Goal: Task Accomplishment & Management: Use online tool/utility

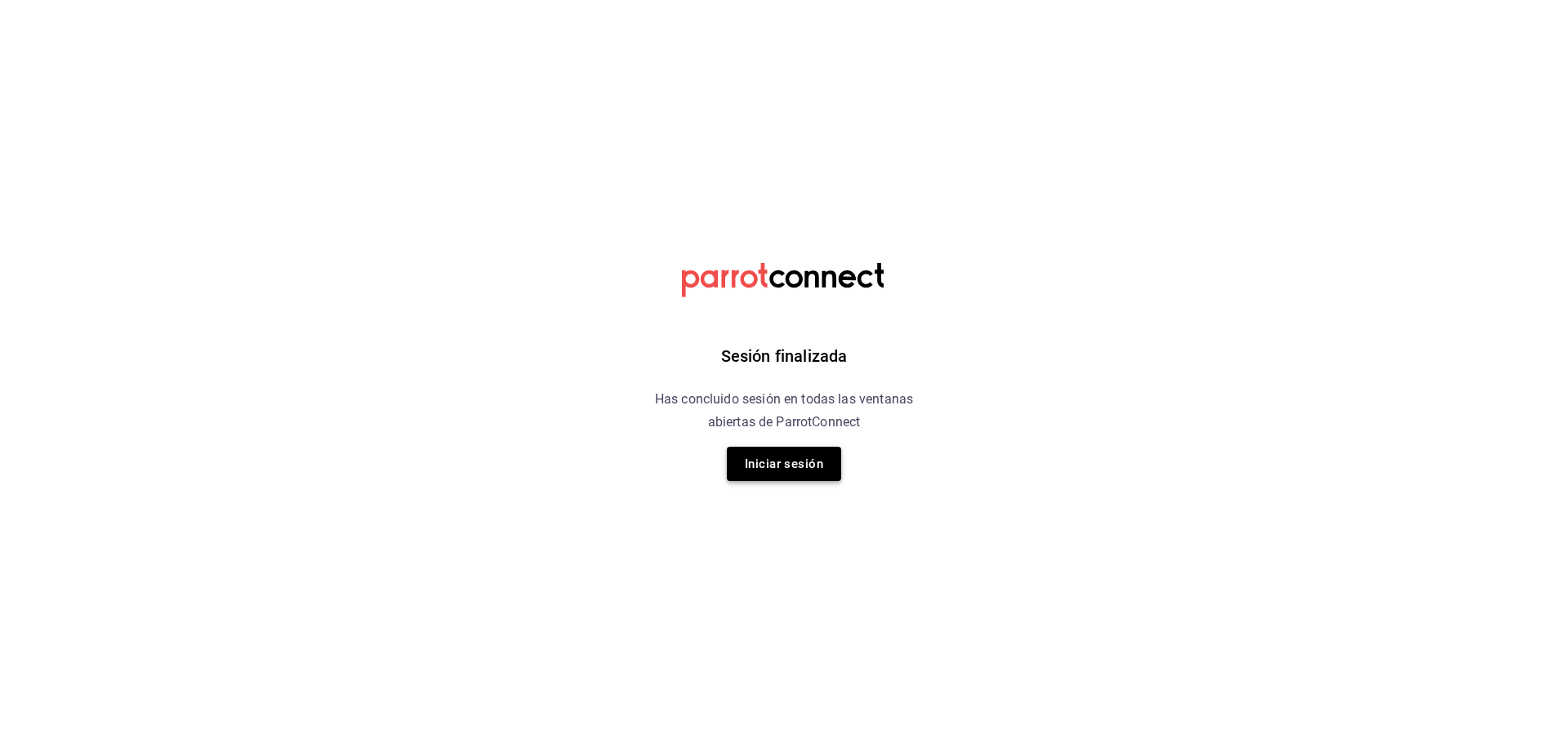
click at [797, 453] on button "Iniciar sesión" at bounding box center [784, 464] width 114 height 35
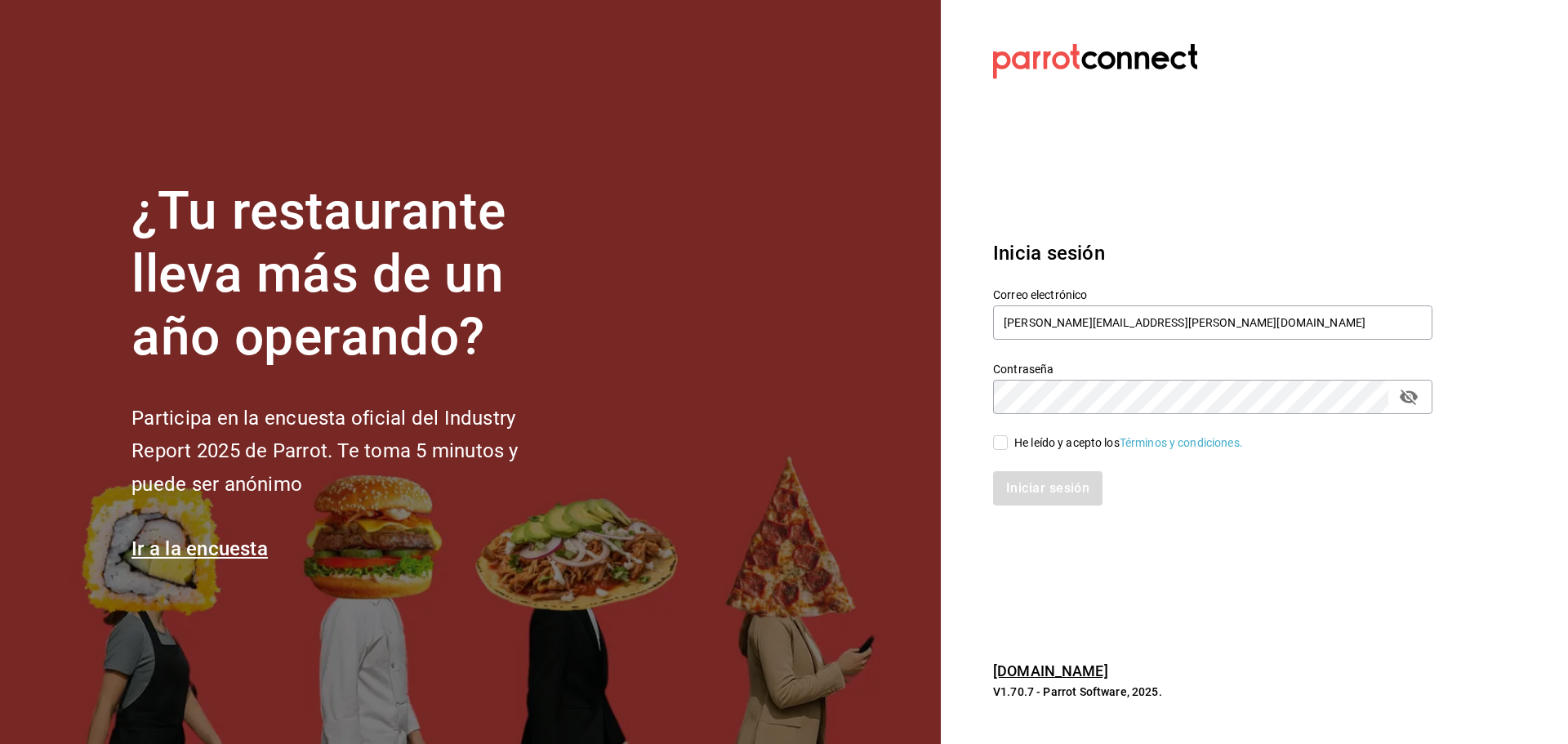
click at [1004, 439] on input "He leído y acepto los Términos y condiciones." at bounding box center [1000, 443] width 15 height 15
checkbox input "true"
click at [1021, 481] on button "Iniciar sesión" at bounding box center [1048, 488] width 111 height 35
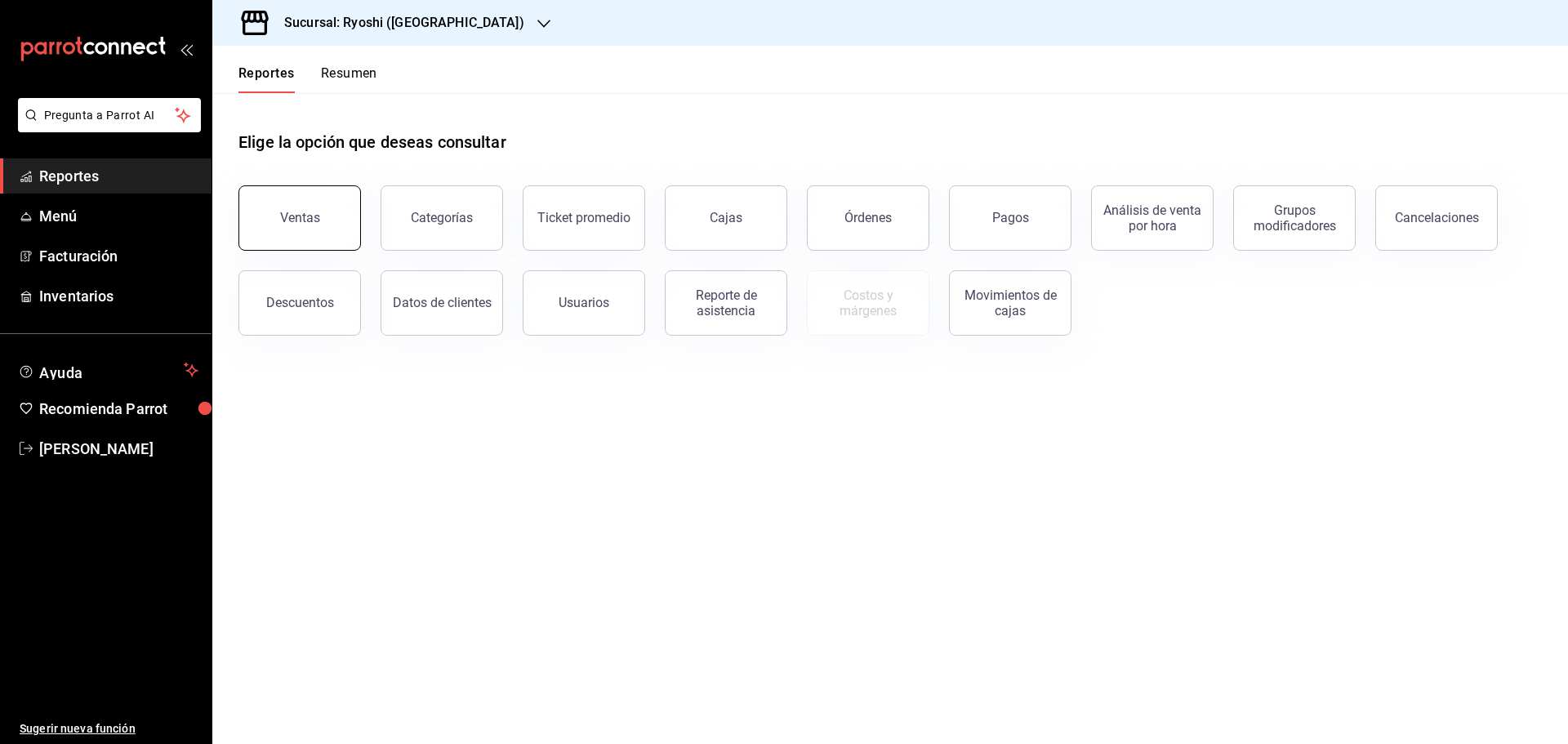
click at [299, 224] on div "Ventas" at bounding box center [300, 217] width 40 height 16
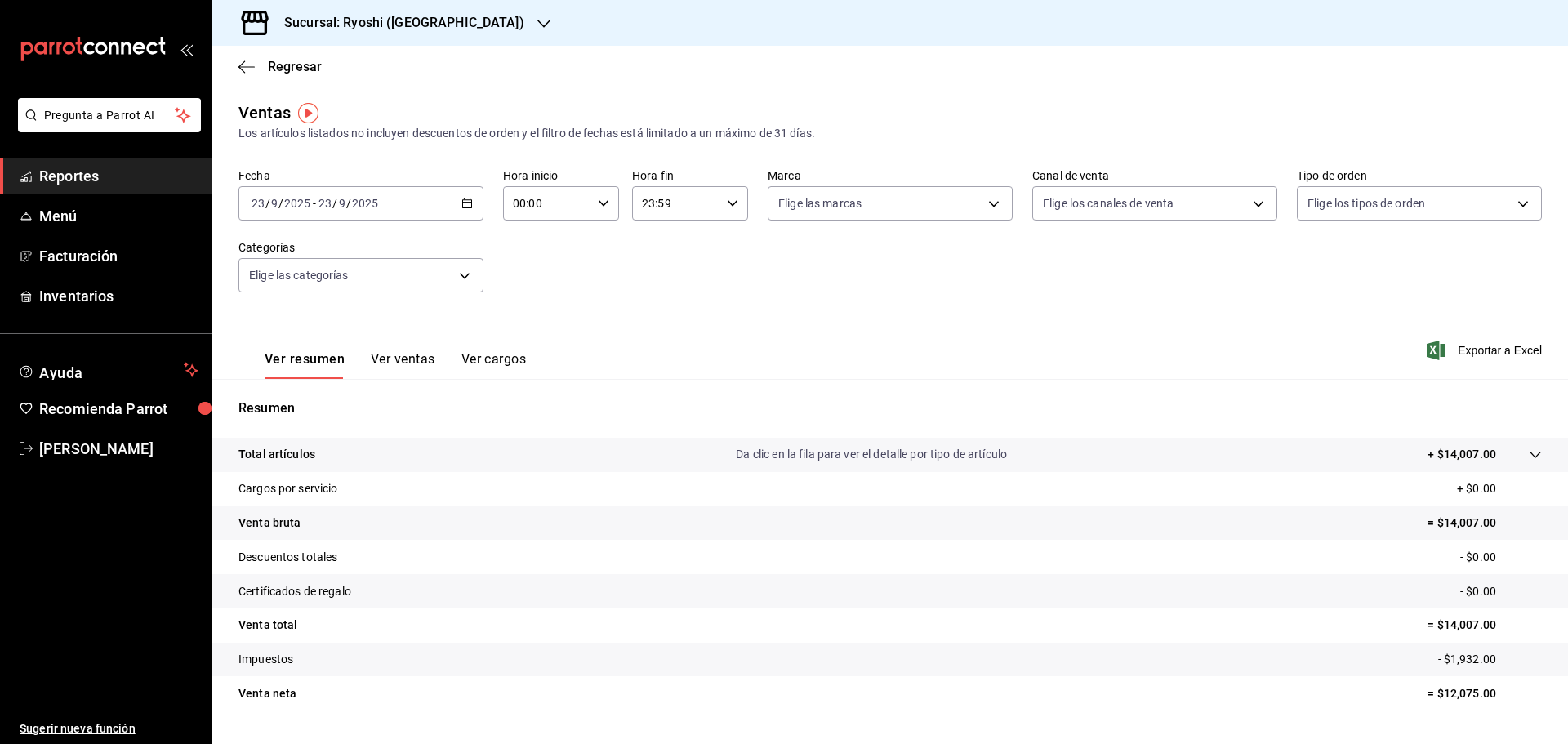
click at [467, 201] on icon "button" at bounding box center [467, 203] width 12 height 12
click at [295, 399] on span "Rango de fechas" at bounding box center [316, 399] width 127 height 17
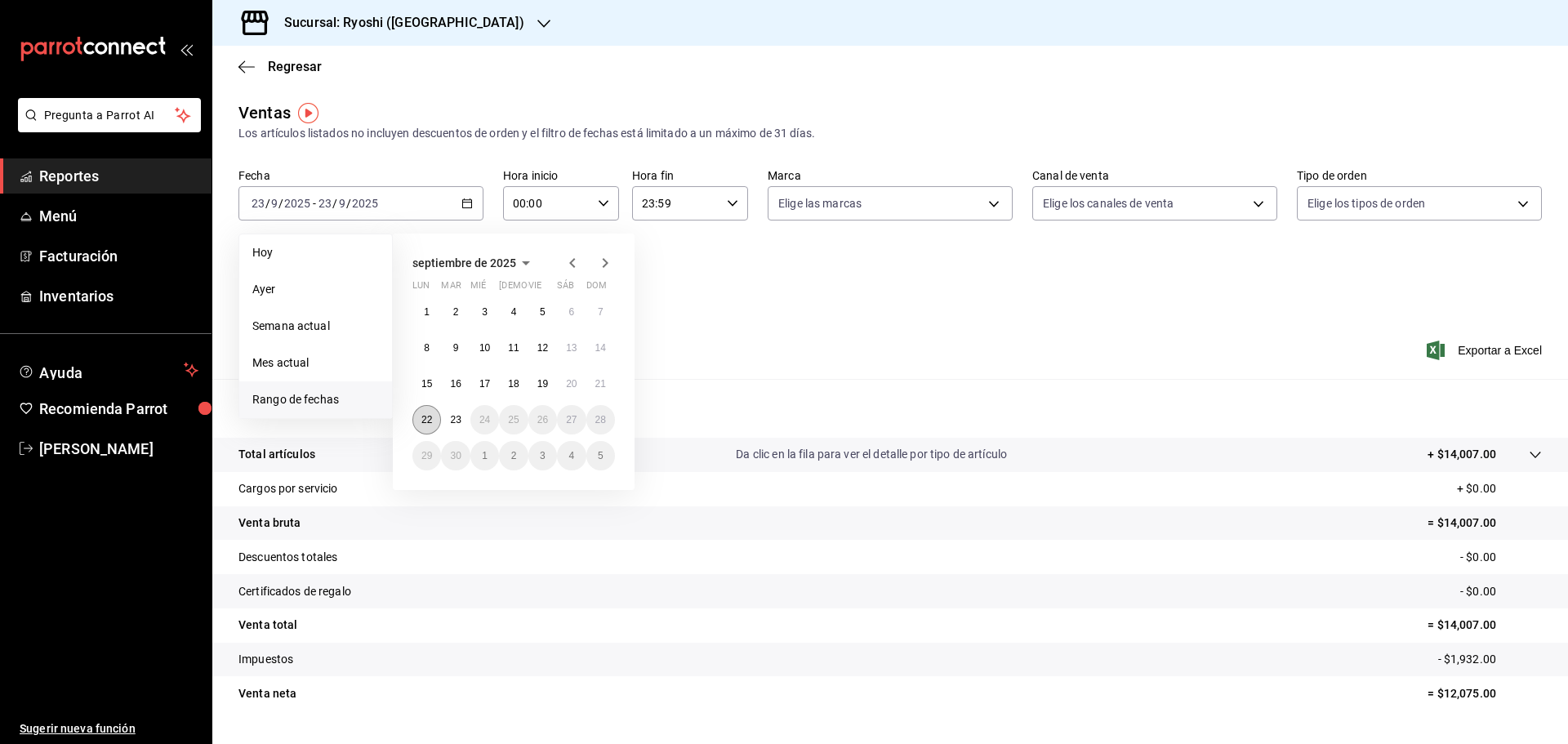
click at [429, 416] on abbr "22" at bounding box center [426, 420] width 11 height 12
click at [451, 416] on abbr "23" at bounding box center [455, 420] width 11 height 12
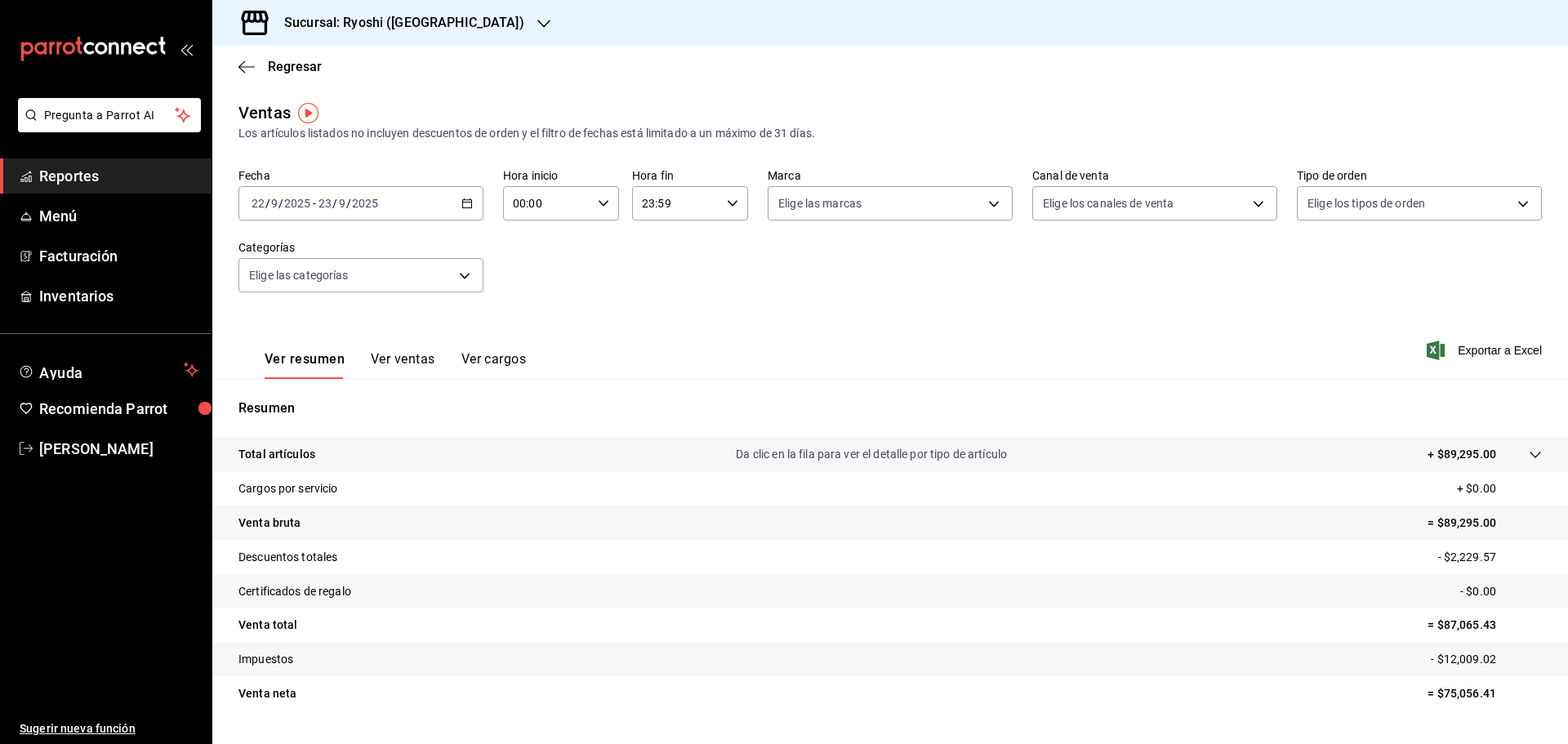
click at [598, 198] on icon "button" at bounding box center [603, 203] width 12 height 12
click at [532, 272] on span "05" at bounding box center [529, 277] width 32 height 13
type input "05:00"
click at [728, 202] on div at bounding box center [784, 372] width 1568 height 744
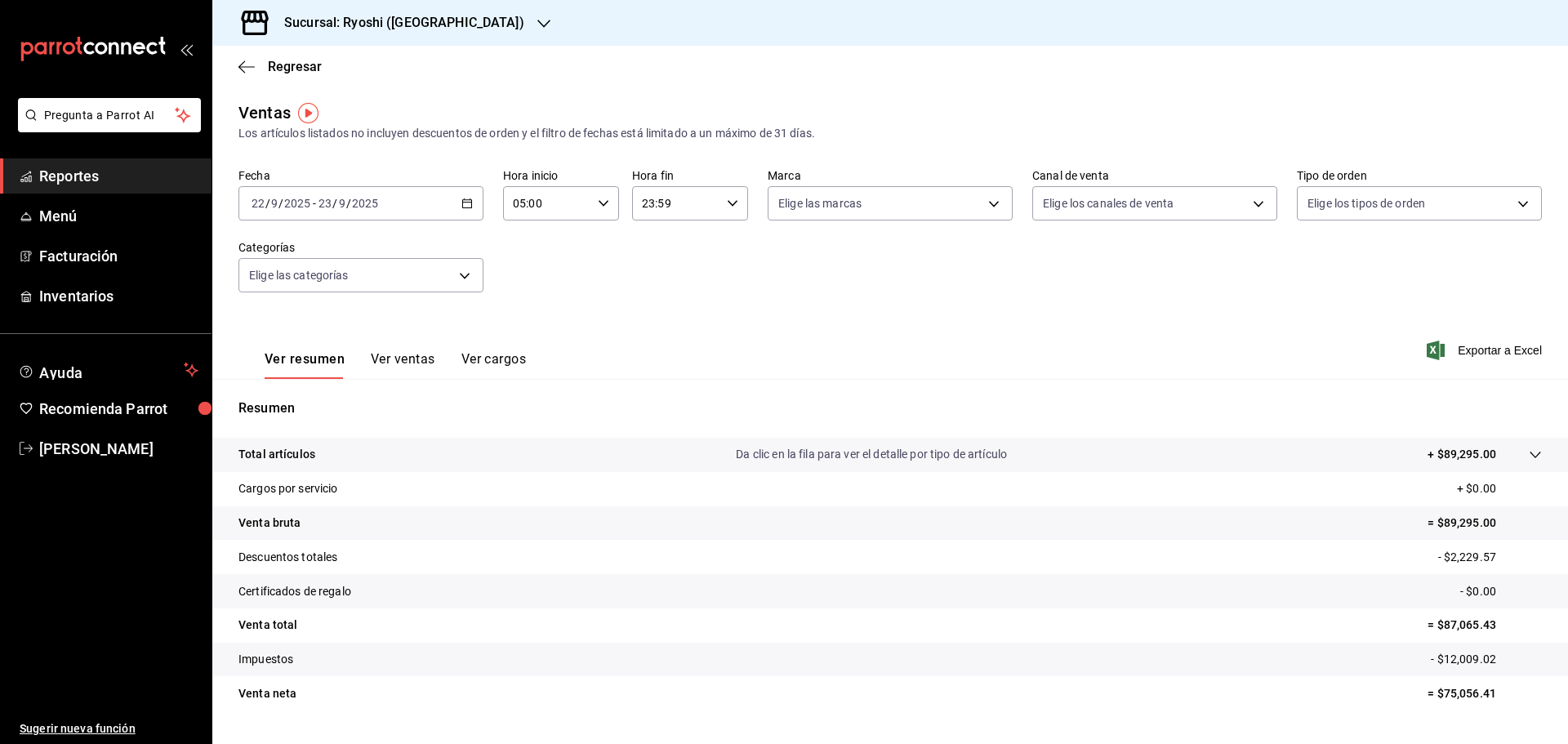
click at [728, 202] on icon "button" at bounding box center [733, 203] width 12 height 12
click at [660, 284] on span "05" at bounding box center [657, 284] width 32 height 13
type input "05:59"
click at [1467, 350] on div at bounding box center [784, 372] width 1568 height 744
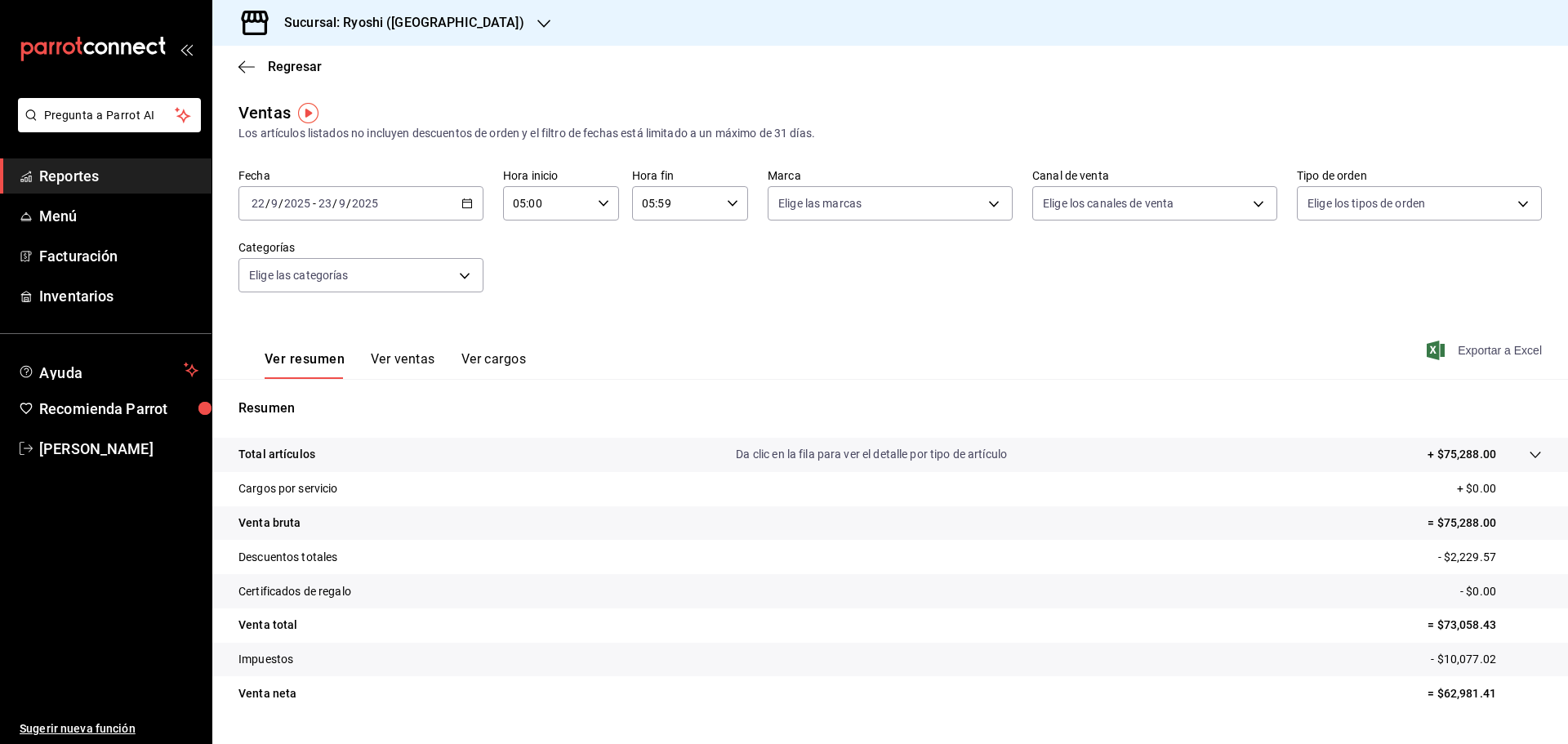
click at [1461, 347] on span "Exportar a Excel" at bounding box center [1486, 351] width 112 height 20
click at [537, 20] on icon "button" at bounding box center [544, 24] width 13 height 13
click at [334, 105] on span "Mochomos ([GEOGRAPHIC_DATA])" at bounding box center [316, 107] width 181 height 17
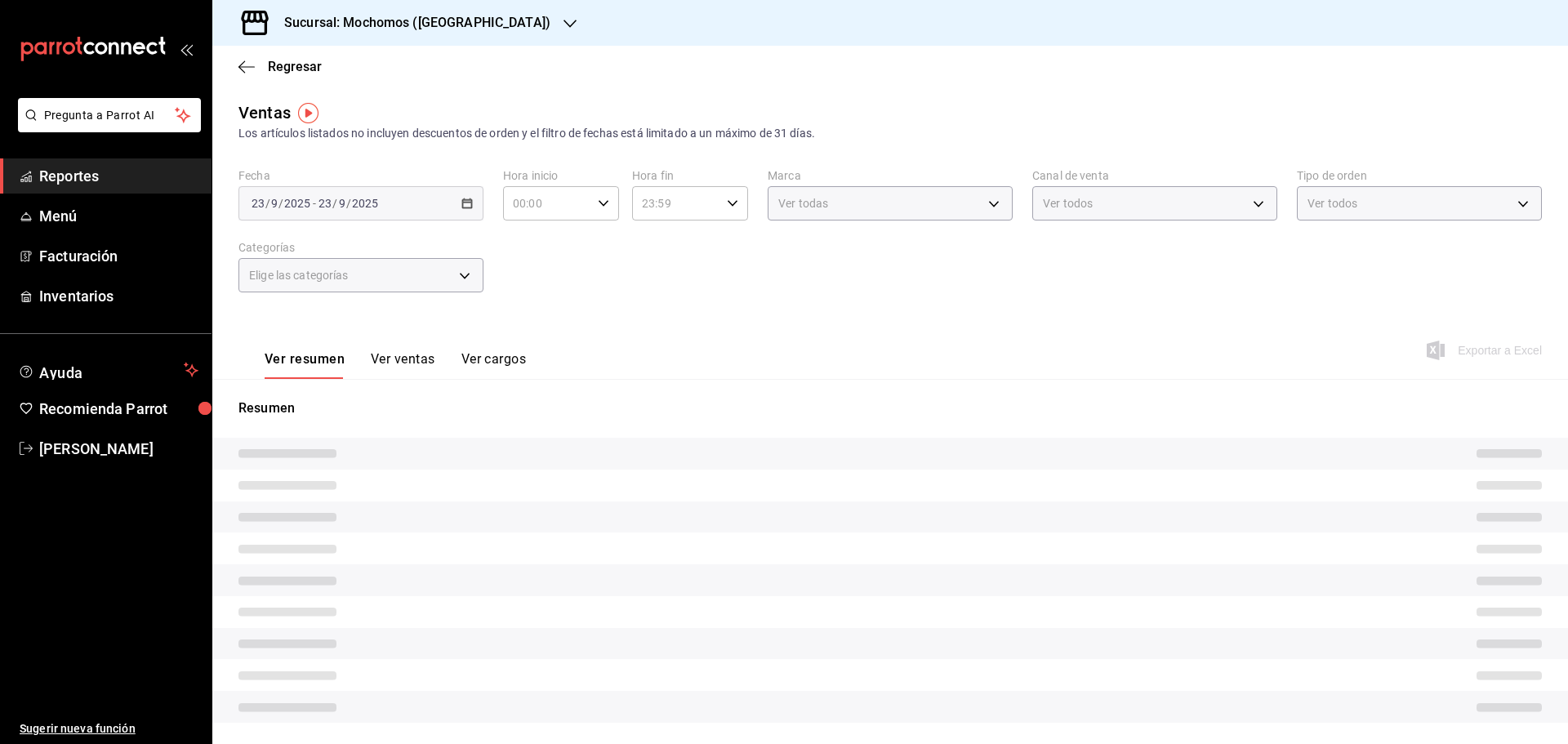
type input "05:00"
type input "05:59"
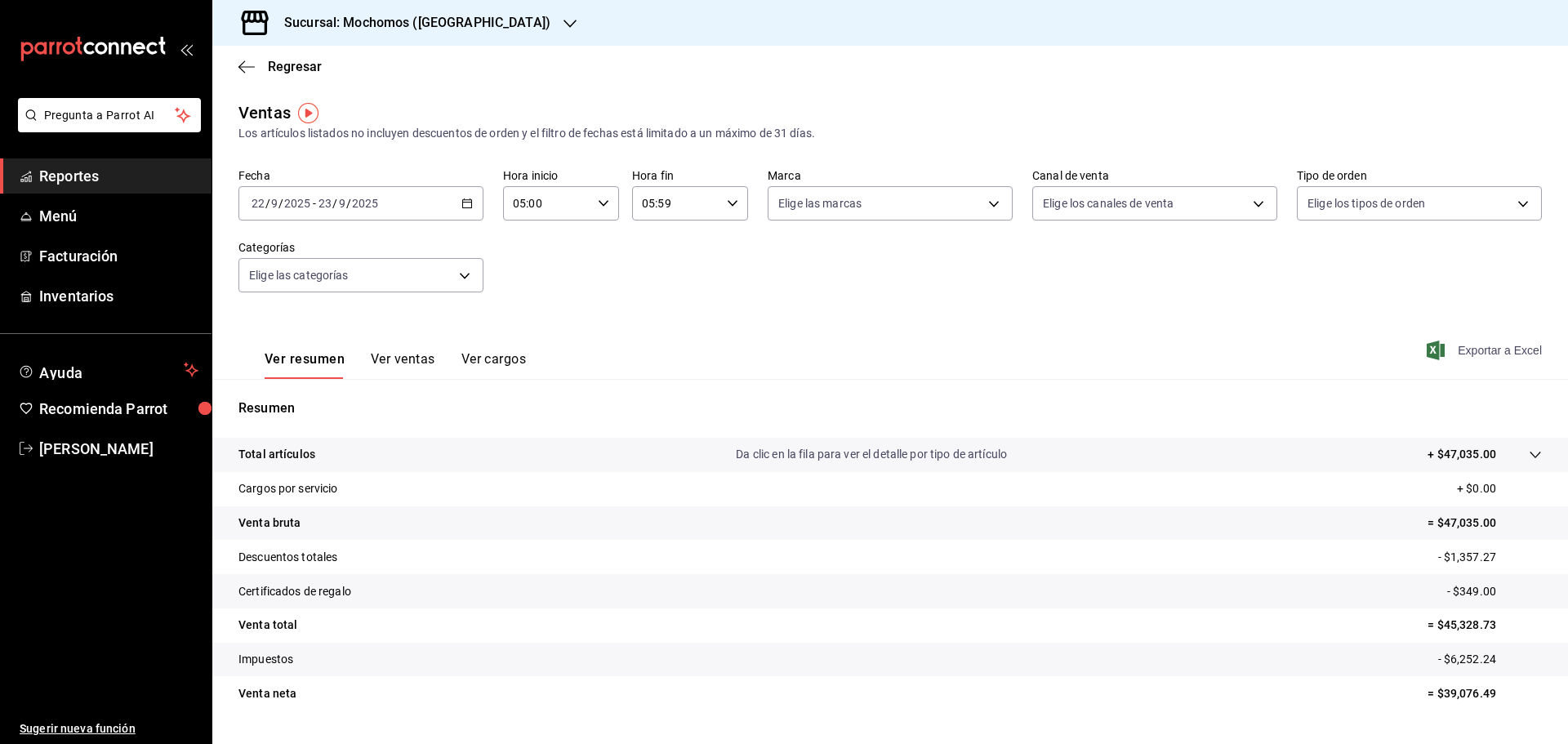
click at [1477, 352] on span "Exportar a Excel" at bounding box center [1486, 351] width 112 height 20
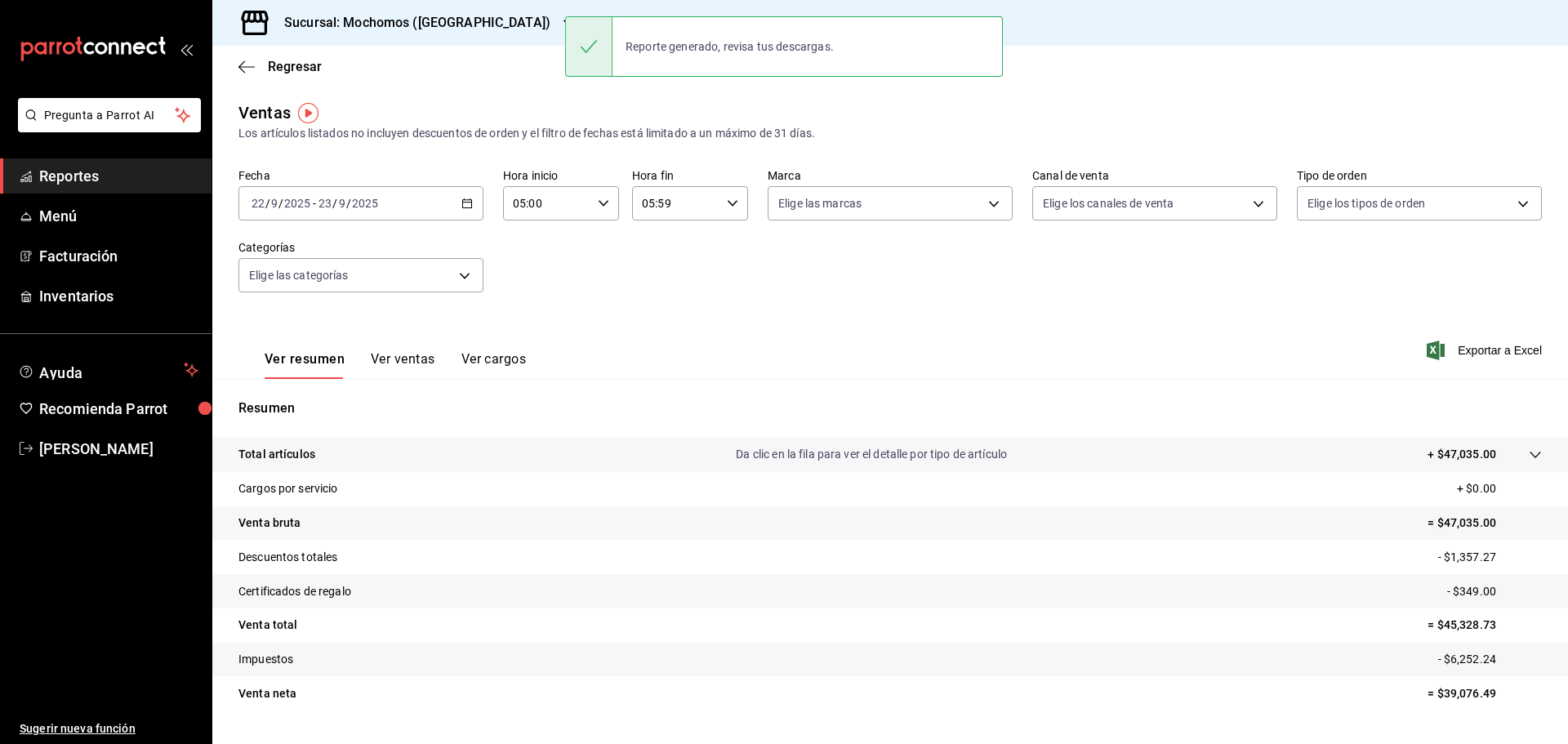
click at [456, 75] on div "Regresar" at bounding box center [890, 67] width 1356 height 42
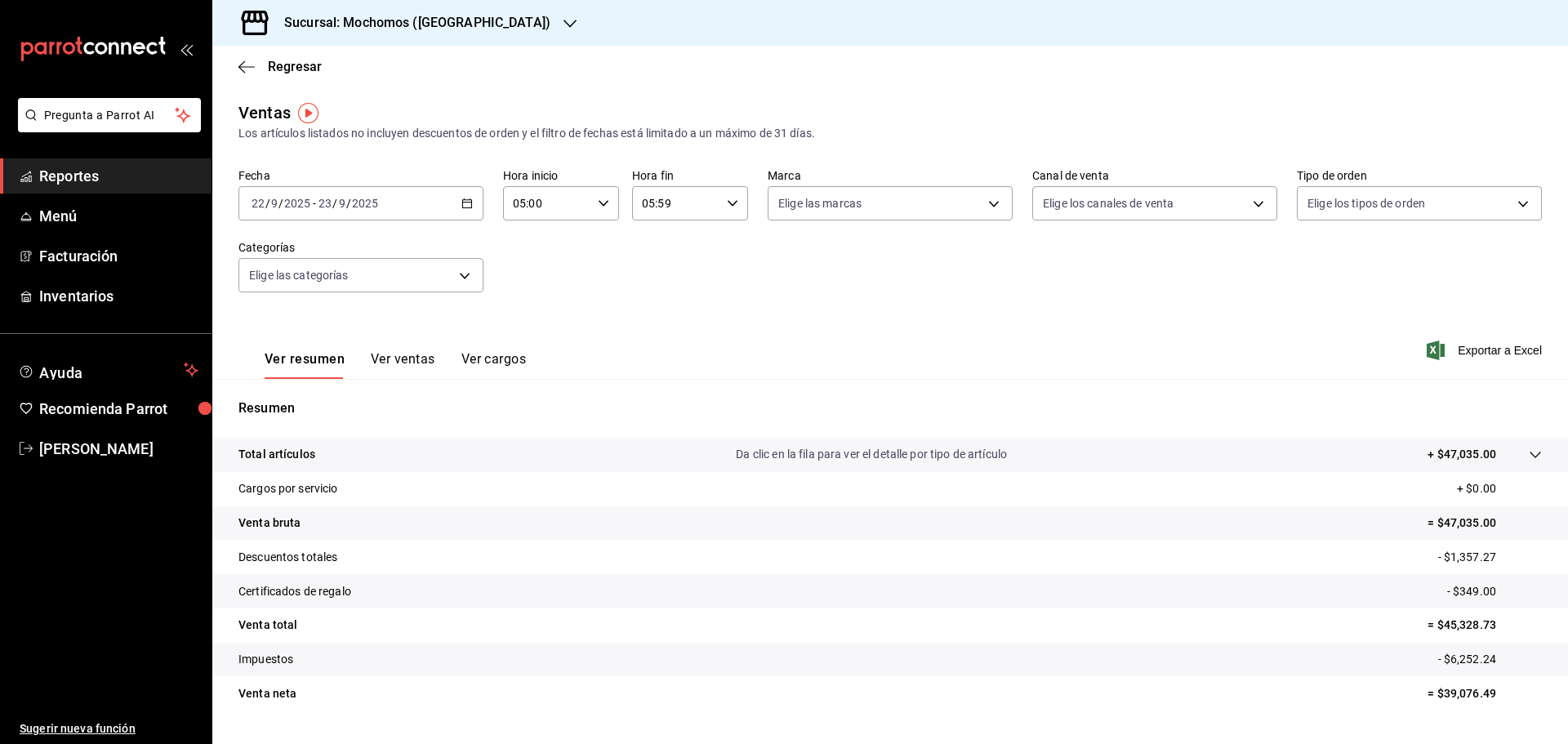
click at [563, 30] on div at bounding box center [570, 23] width 13 height 17
click at [337, 71] on div "Ryoshi (Cancun)" at bounding box center [335, 70] width 219 height 17
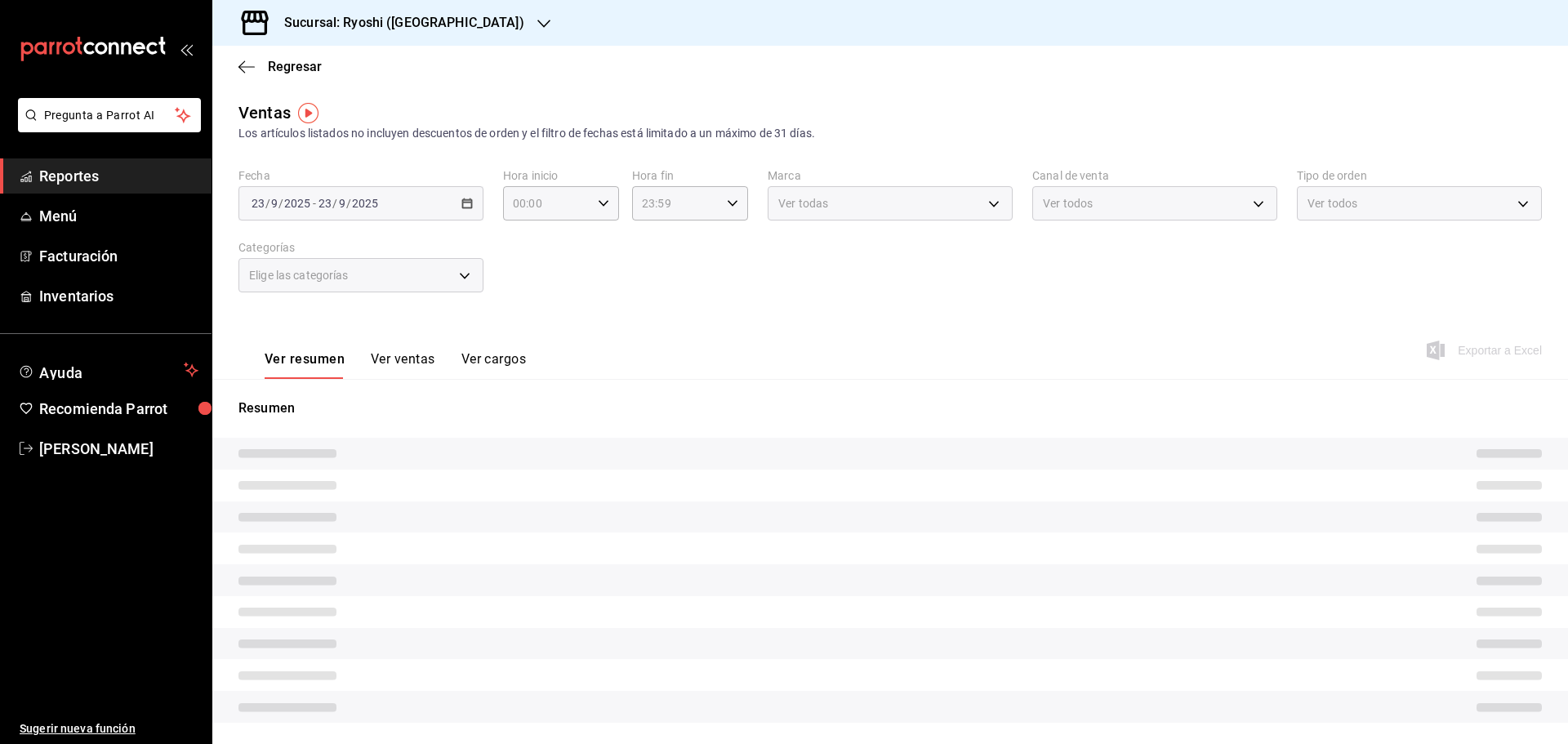
type input "05:00"
type input "05:59"
click at [537, 21] on icon "button" at bounding box center [544, 24] width 13 height 8
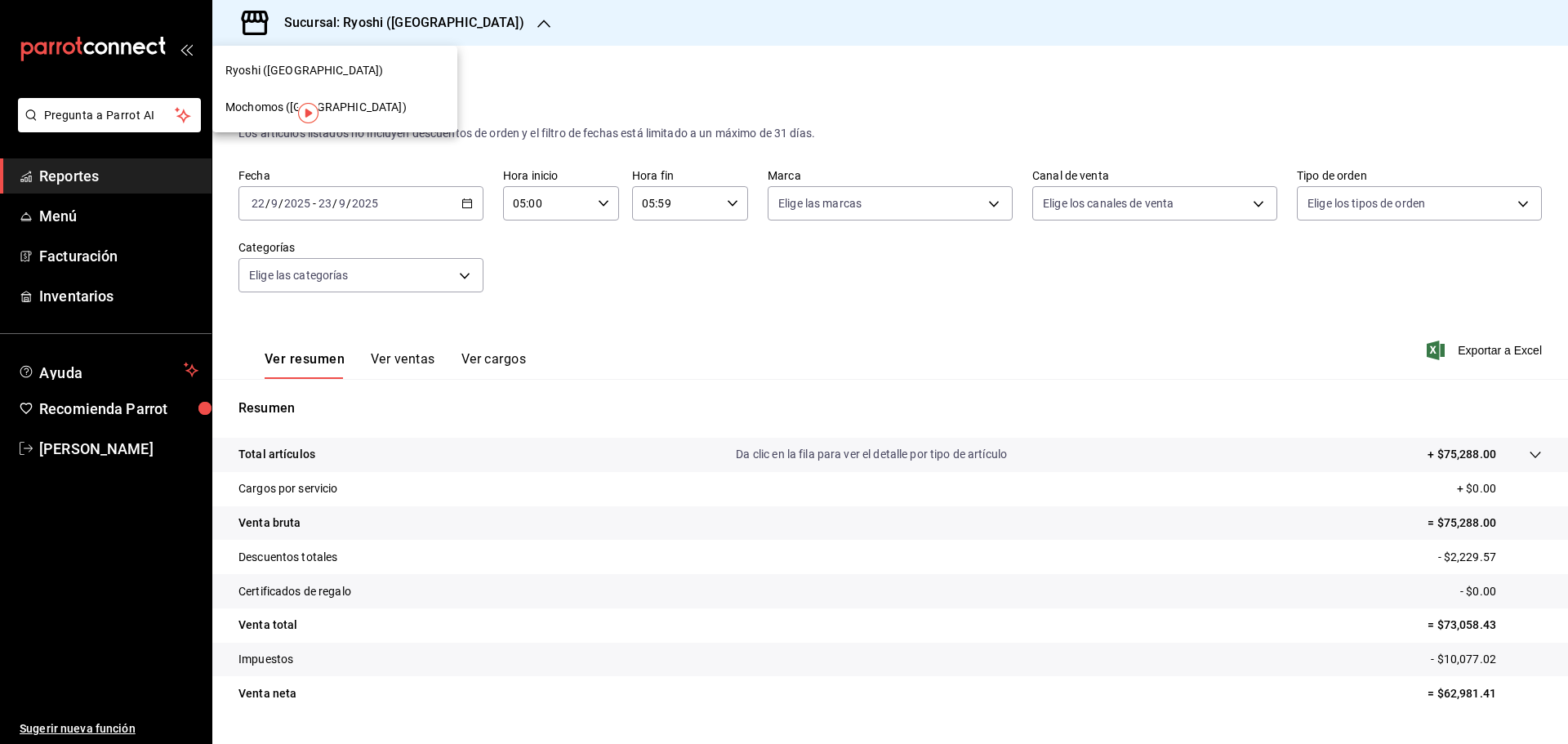
click at [347, 110] on div "Mochomos ([GEOGRAPHIC_DATA])" at bounding box center [335, 107] width 219 height 17
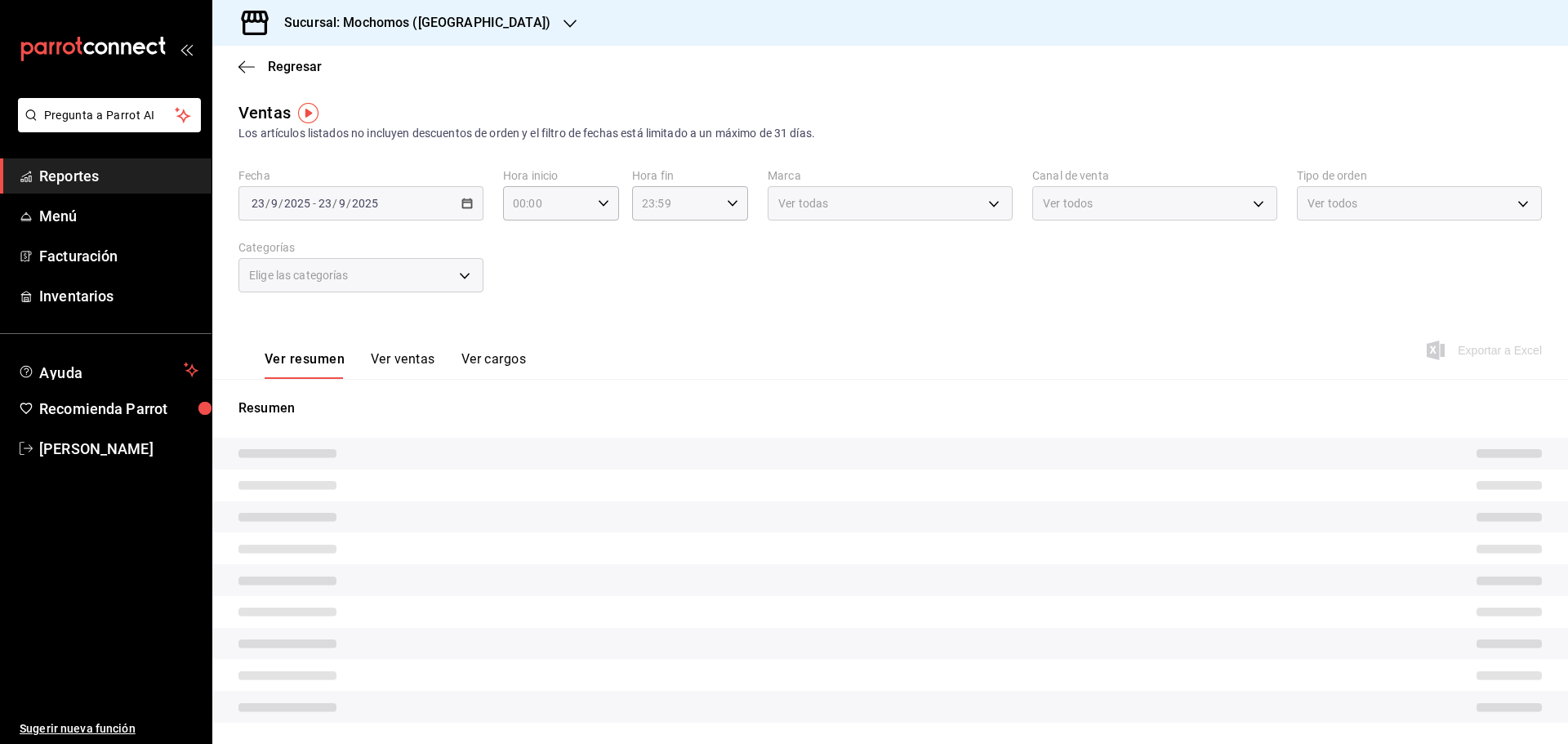
type input "05:00"
type input "05:59"
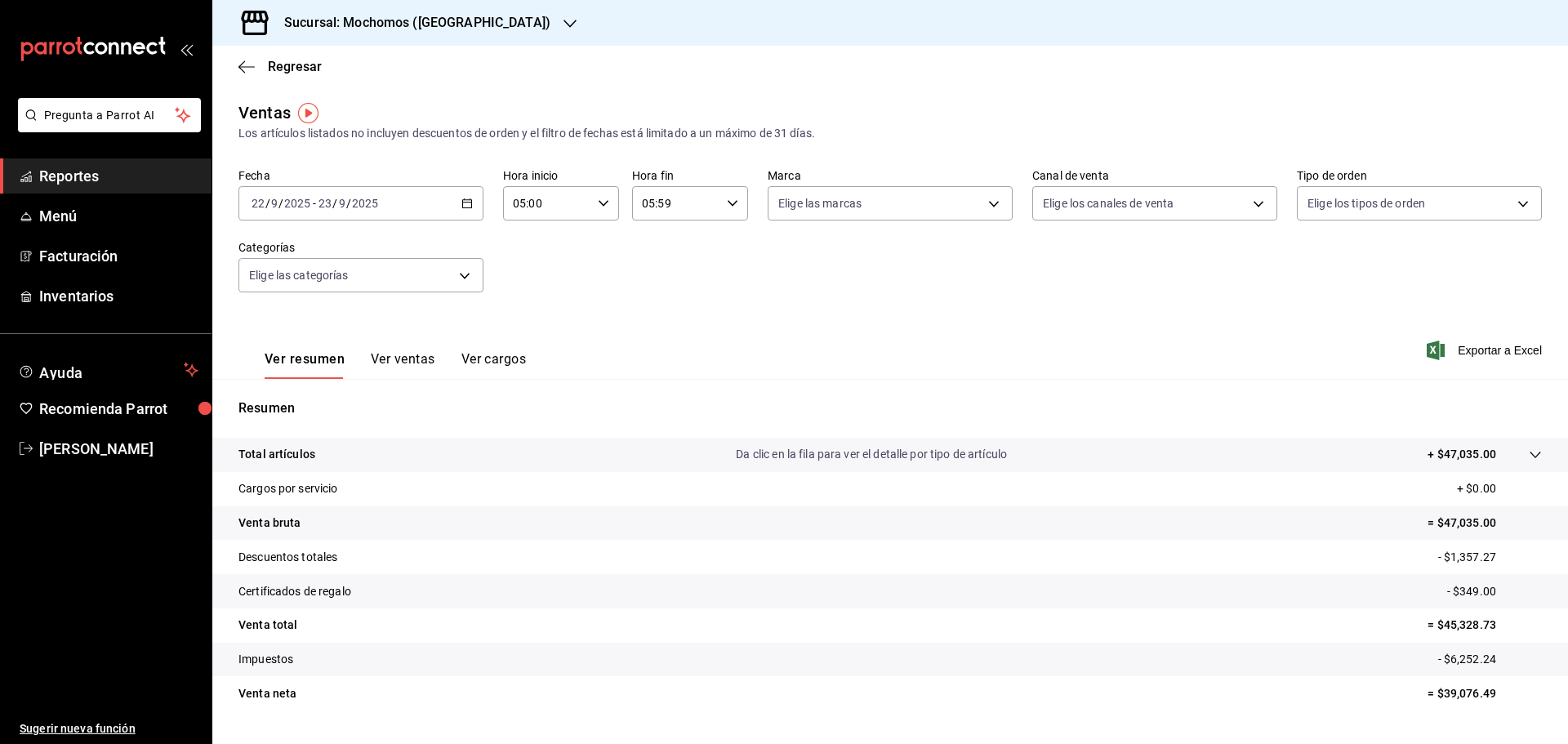
click at [467, 208] on \(Stroke\) "button" at bounding box center [467, 203] width 10 height 9
click at [335, 244] on li "Hoy" at bounding box center [316, 253] width 153 height 37
click at [608, 202] on div "05:00 Hora inicio" at bounding box center [561, 203] width 116 height 35
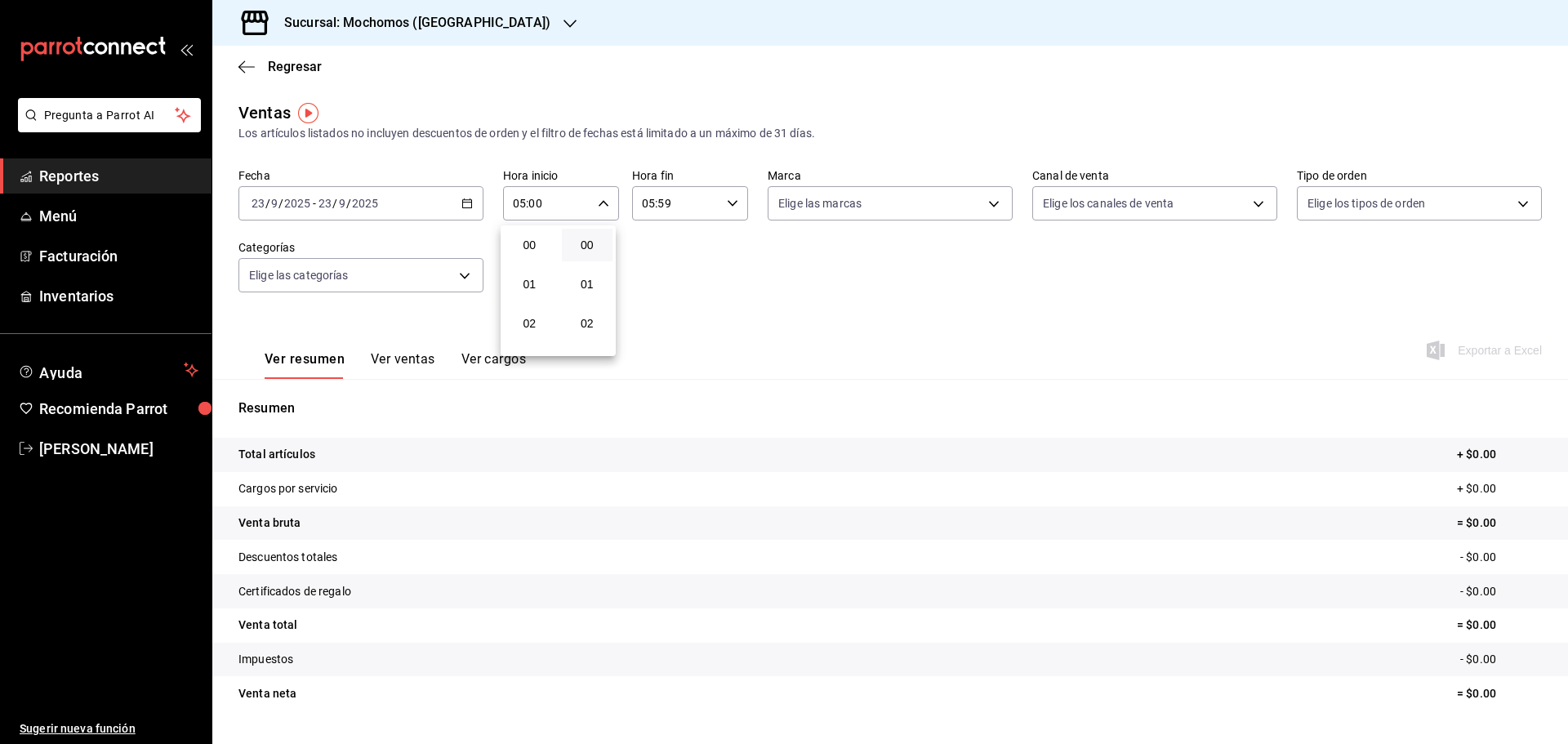
scroll to position [196, 0]
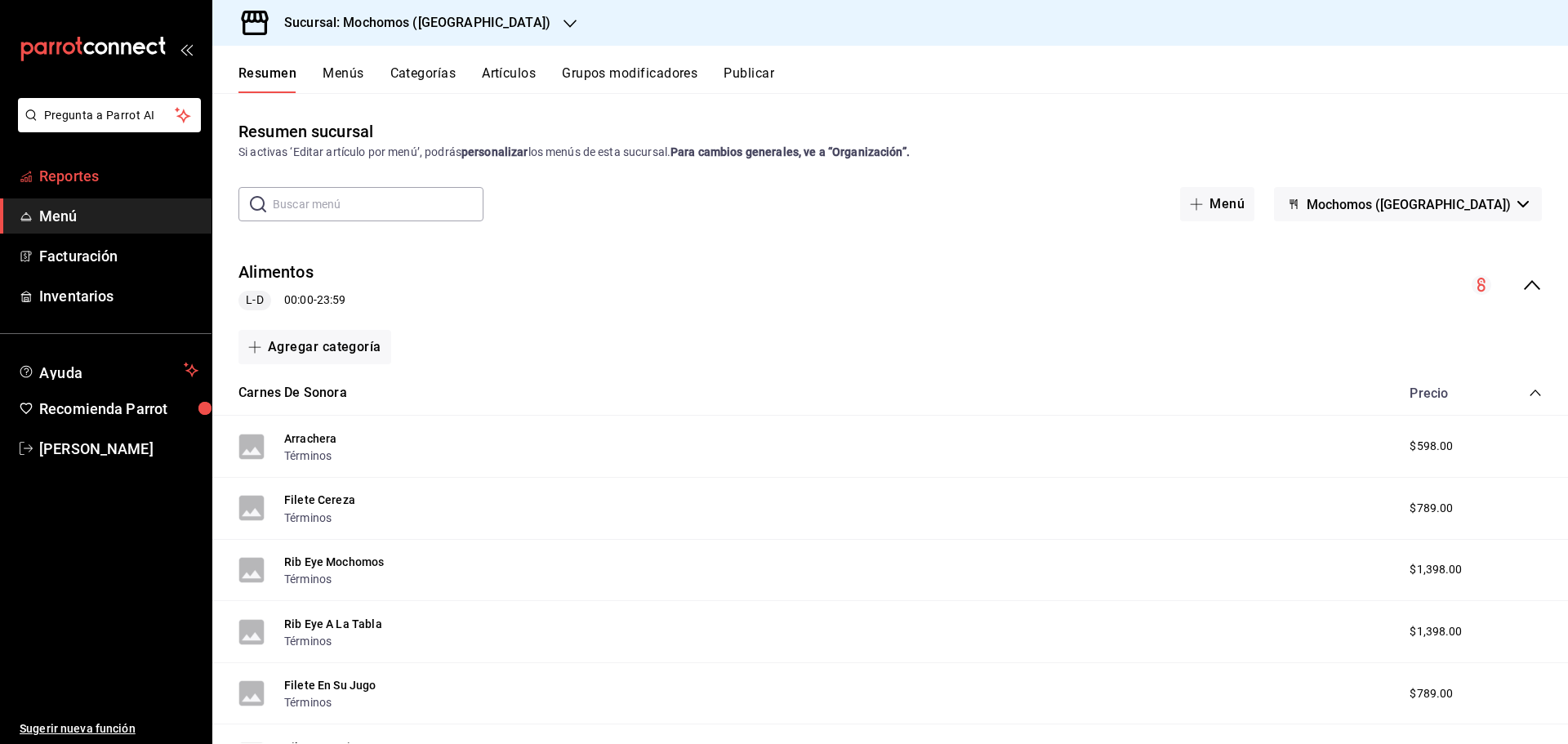
click at [126, 185] on span "Reportes" at bounding box center [119, 175] width 159 height 22
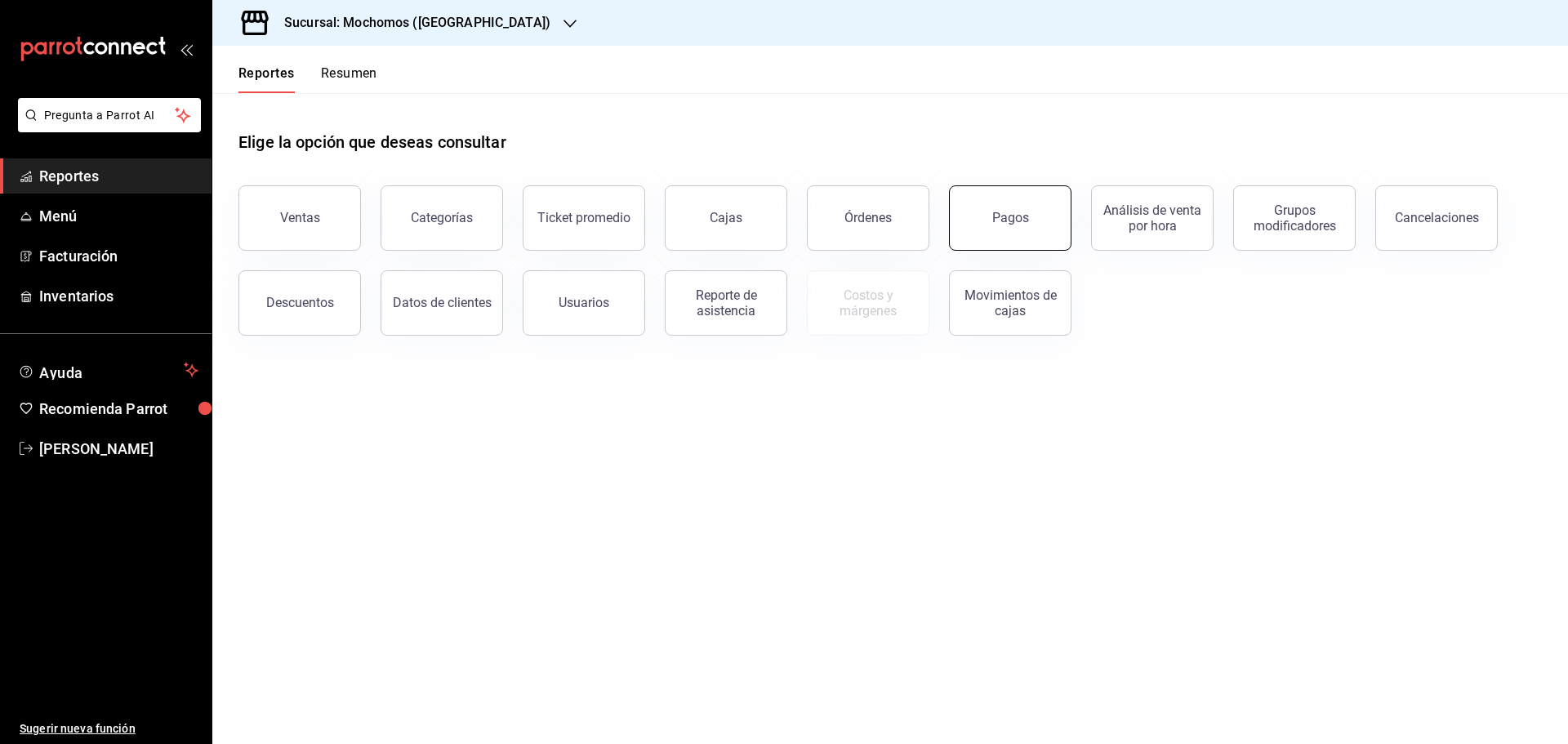
click at [986, 216] on button "Pagos" at bounding box center [1010, 217] width 123 height 65
